Goal: Transaction & Acquisition: Subscribe to service/newsletter

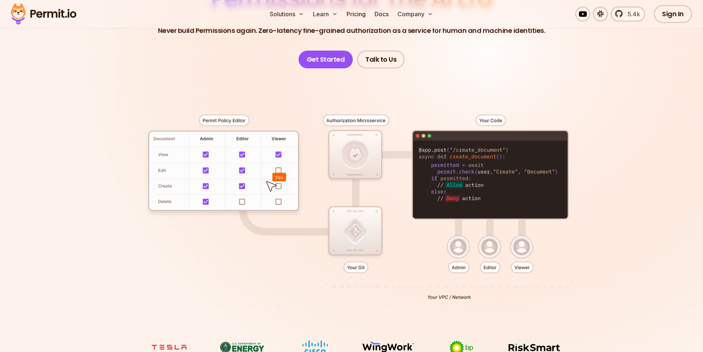
scroll to position [111, 0]
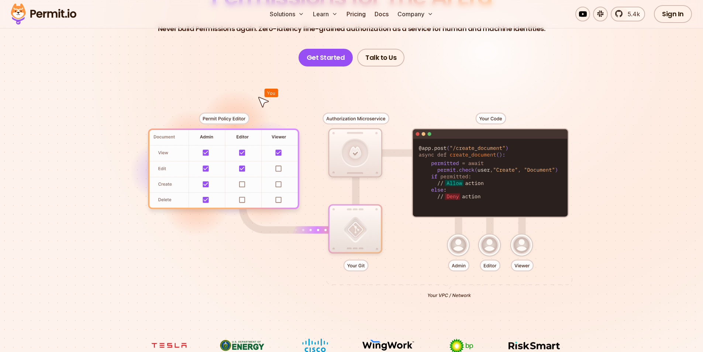
drag, startPoint x: 489, startPoint y: 118, endPoint x: 492, endPoint y: 124, distance: 6.3
click at [492, 124] on div at bounding box center [351, 202] width 517 height 272
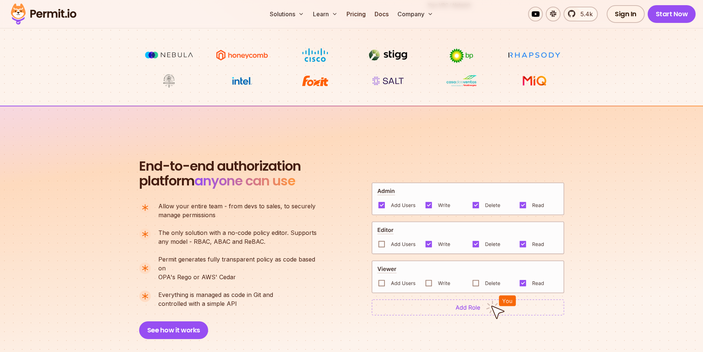
scroll to position [443, 0]
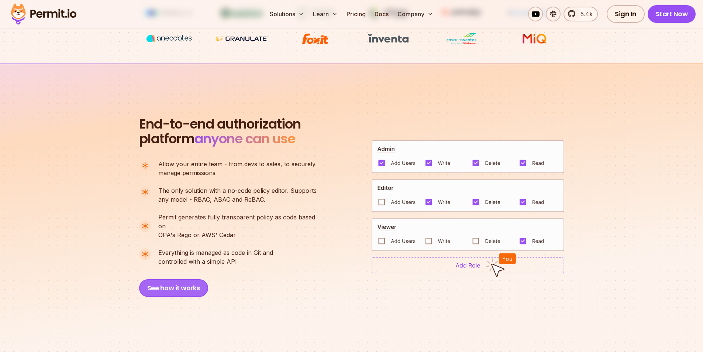
click at [184, 279] on button "See how it works" at bounding box center [173, 288] width 69 height 18
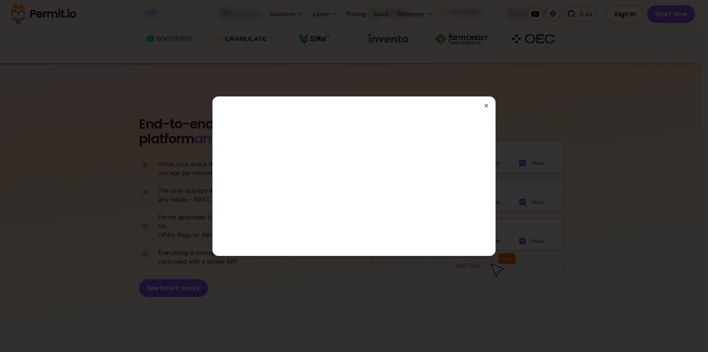
click at [485, 105] on icon "button" at bounding box center [487, 106] width 6 height 6
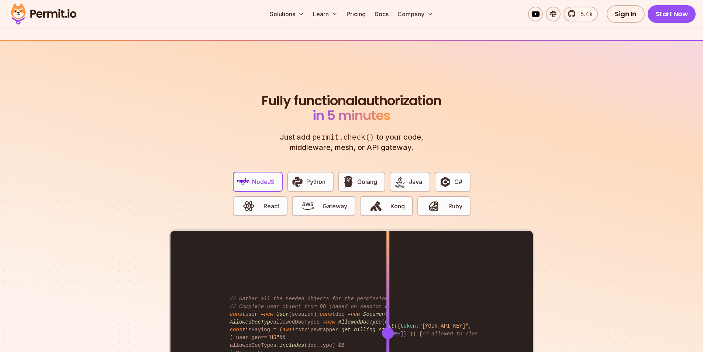
scroll to position [1328, 0]
click at [314, 177] on span "Python" at bounding box center [315, 181] width 19 height 9
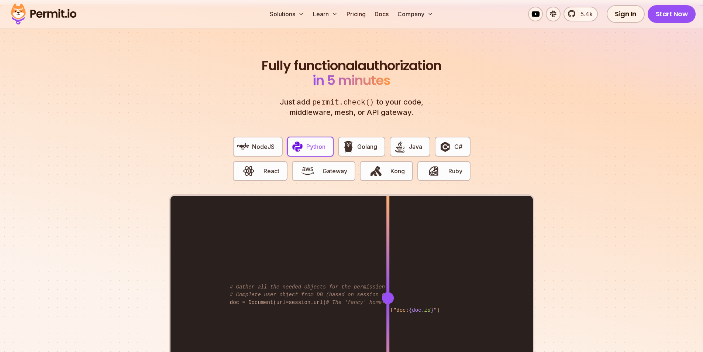
scroll to position [1402, 0]
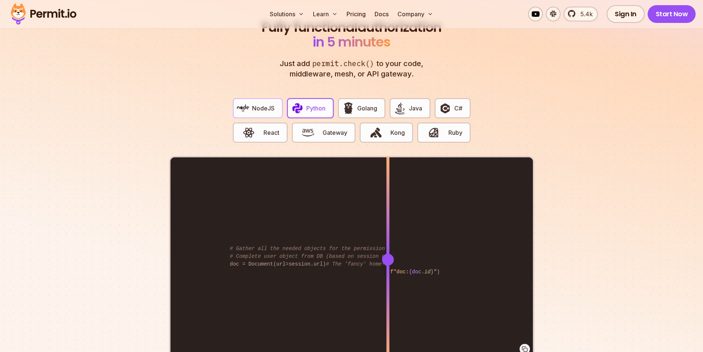
click at [246, 102] on img "button" at bounding box center [243, 108] width 13 height 13
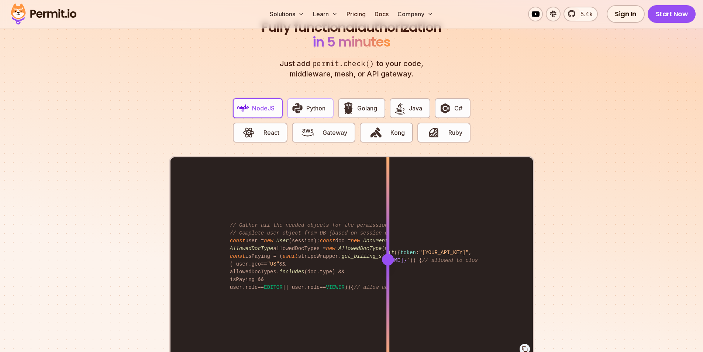
click at [320, 104] on span "Python" at bounding box center [315, 108] width 19 height 9
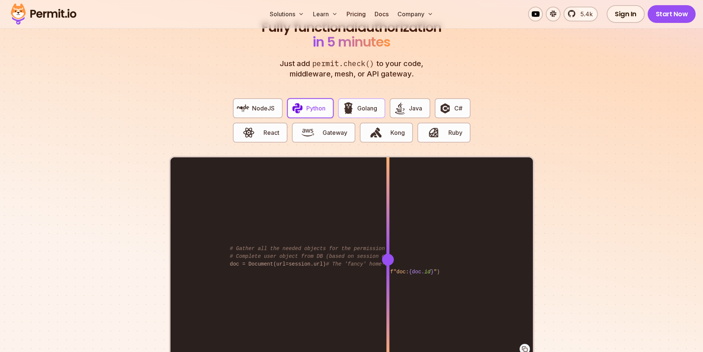
click at [362, 104] on span "Golang" at bounding box center [367, 108] width 20 height 9
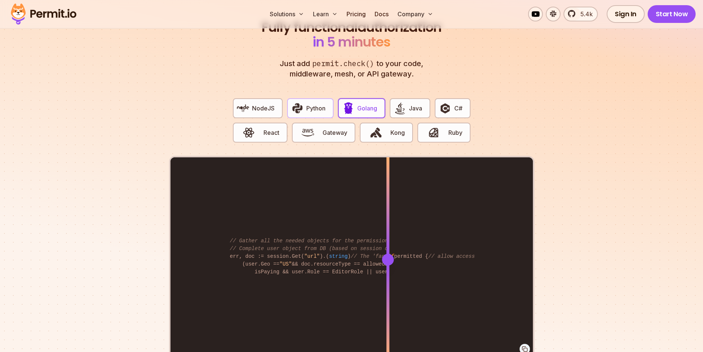
click at [328, 98] on button "Python" at bounding box center [310, 108] width 46 height 20
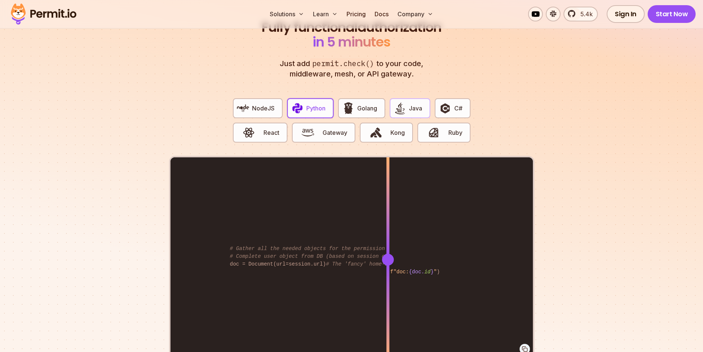
click at [403, 102] on img "button" at bounding box center [400, 108] width 13 height 13
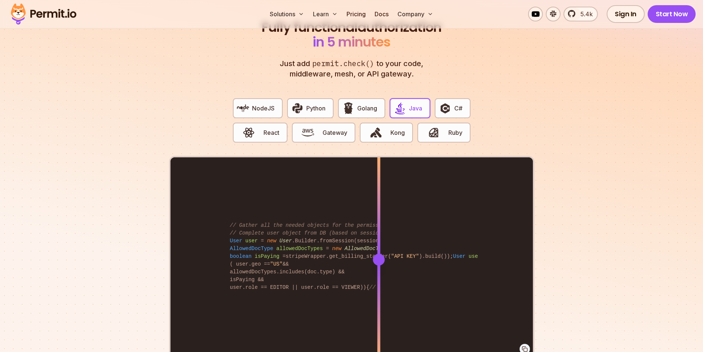
drag, startPoint x: 389, startPoint y: 252, endPoint x: 380, endPoint y: 250, distance: 9.6
click at [380, 253] on div at bounding box center [379, 259] width 12 height 12
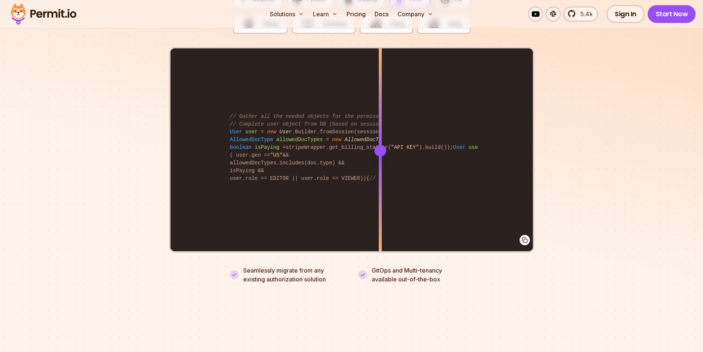
scroll to position [1513, 0]
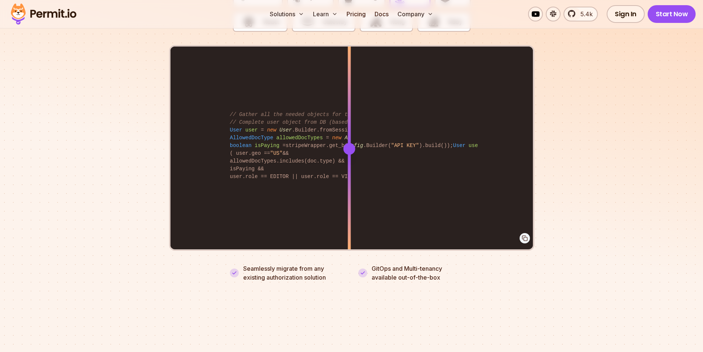
drag, startPoint x: 383, startPoint y: 145, endPoint x: 349, endPoint y: 176, distance: 46.5
click at [349, 176] on div at bounding box center [349, 148] width 3 height 204
click at [349, 143] on div at bounding box center [349, 149] width 12 height 12
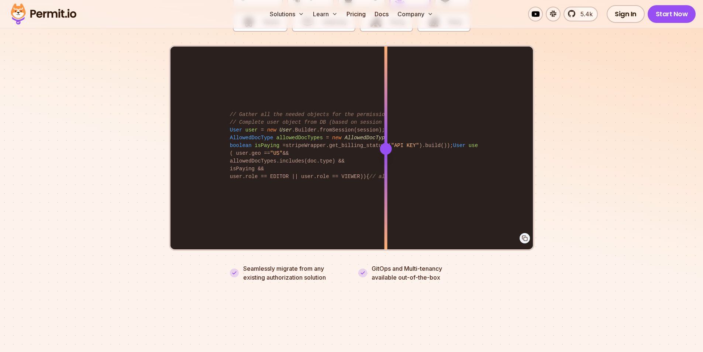
drag, startPoint x: 349, startPoint y: 140, endPoint x: 386, endPoint y: 141, distance: 36.9
click at [386, 143] on div at bounding box center [386, 149] width 12 height 12
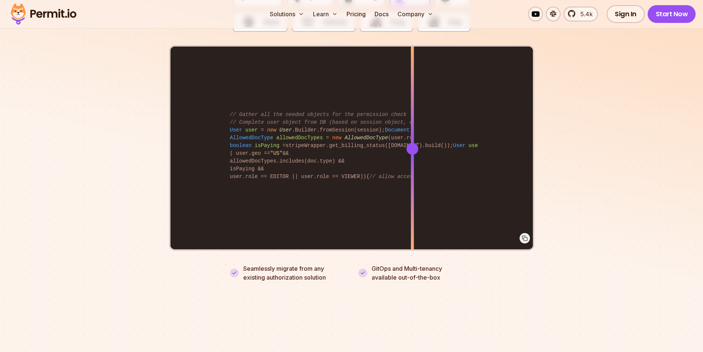
drag, startPoint x: 263, startPoint y: 187, endPoint x: 412, endPoint y: 187, distance: 149.4
click at [412, 187] on div "Permit permit = new Permit ( new PermitConfig .Builder( "API KEY" ).build()); U…" at bounding box center [351, 148] width 362 height 204
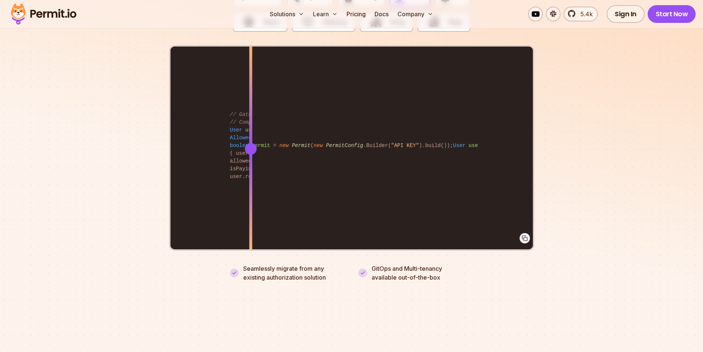
click at [251, 196] on div "Permit permit = new Permit ( new PermitConfig .Builder( "API KEY" ).build()); U…" at bounding box center [351, 148] width 362 height 204
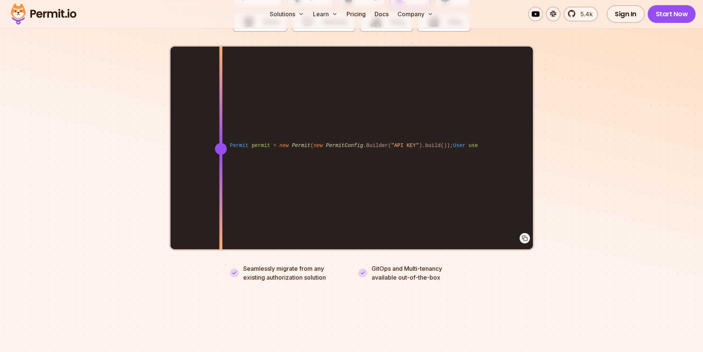
drag, startPoint x: 250, startPoint y: 192, endPoint x: 221, endPoint y: 190, distance: 29.6
click at [221, 190] on div at bounding box center [220, 200] width 3 height 102
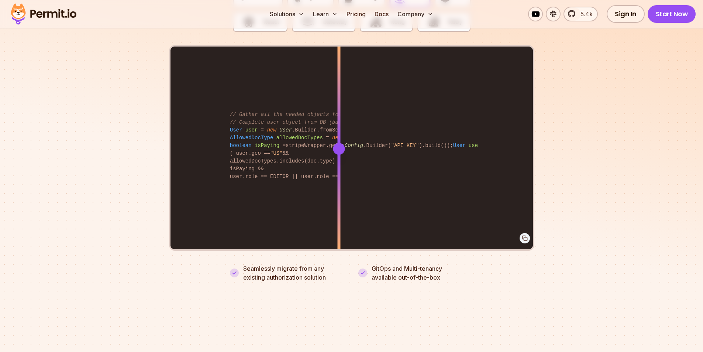
drag, startPoint x: 221, startPoint y: 190, endPoint x: 339, endPoint y: 200, distance: 118.5
click at [339, 200] on div at bounding box center [338, 200] width 3 height 102
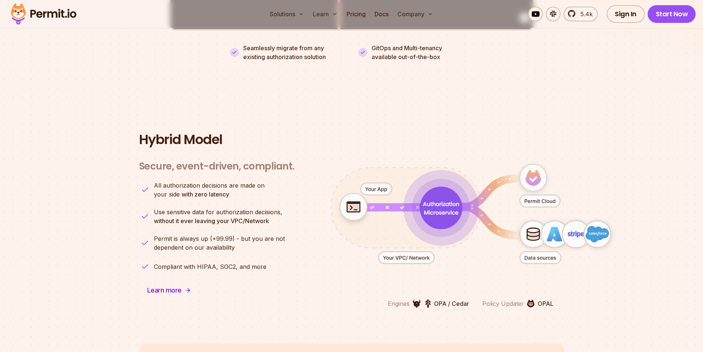
scroll to position [1734, 0]
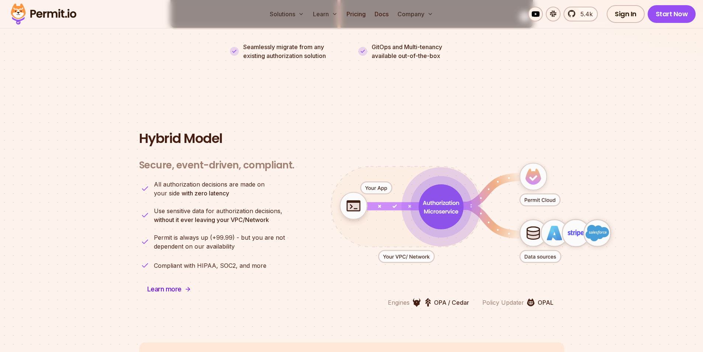
drag, startPoint x: 434, startPoint y: 196, endPoint x: 418, endPoint y: 199, distance: 15.5
click at [418, 199] on icon "animation" at bounding box center [440, 206] width 45 height 45
click at [302, 260] on div "Secure, event-driven, compliant. Engines OPA / Cedar Policy Updater OPAL All au…" at bounding box center [351, 228] width 425 height 156
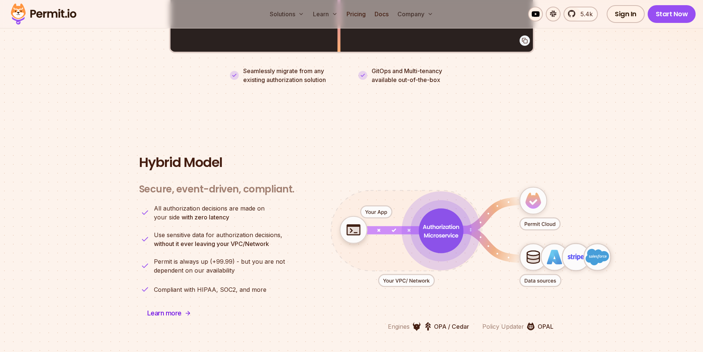
scroll to position [1697, 0]
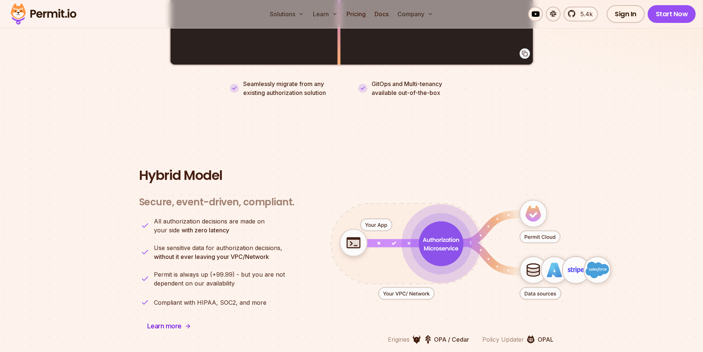
click at [435, 232] on icon "animation" at bounding box center [440, 243] width 45 height 45
click at [443, 227] on icon "animation" at bounding box center [441, 243] width 42 height 42
click at [442, 231] on icon "animation" at bounding box center [441, 243] width 42 height 42
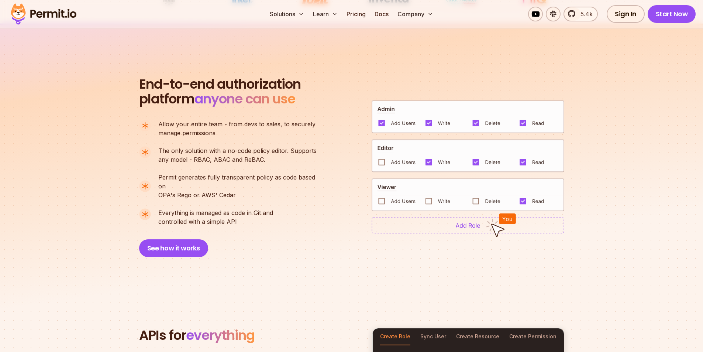
scroll to position [469, 0]
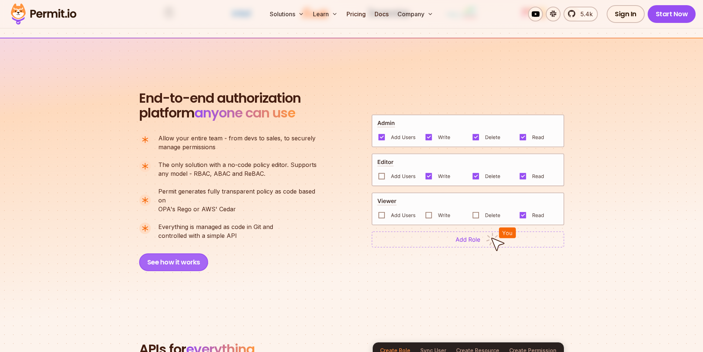
click at [158, 253] on button "See how it works" at bounding box center [173, 262] width 69 height 18
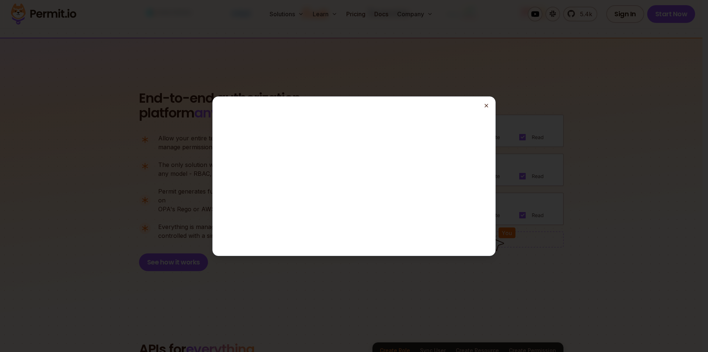
click at [486, 106] on icon "button" at bounding box center [487, 106] width 6 height 6
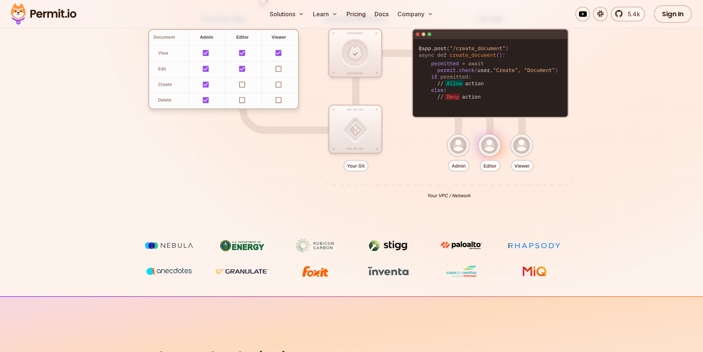
scroll to position [0, 0]
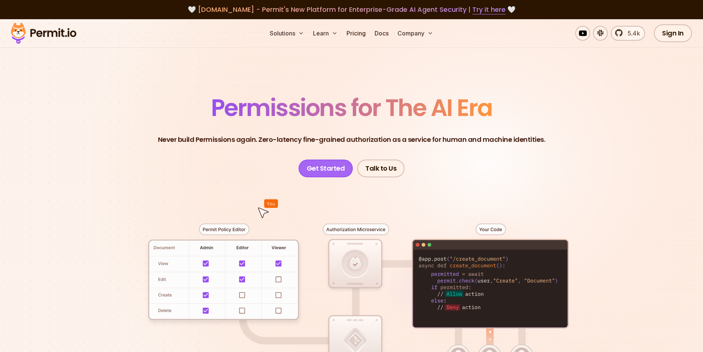
click at [322, 168] on link "Get Started" at bounding box center [326, 168] width 55 height 18
